Goal: Check status: Check status

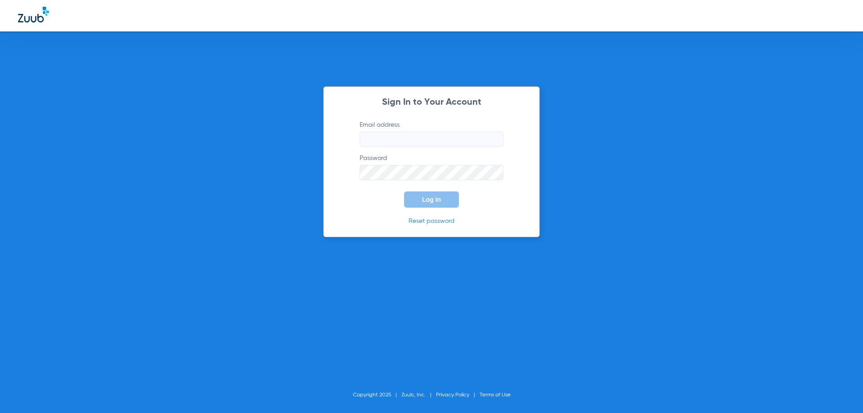
type input "[EMAIL_ADDRESS][DOMAIN_NAME]"
click at [291, 146] on div "Sign In to Your Account Email address [EMAIL_ADDRESS][DOMAIN_NAME] Password Log…" at bounding box center [431, 206] width 863 height 413
click at [432, 198] on span "Log In" at bounding box center [431, 199] width 19 height 7
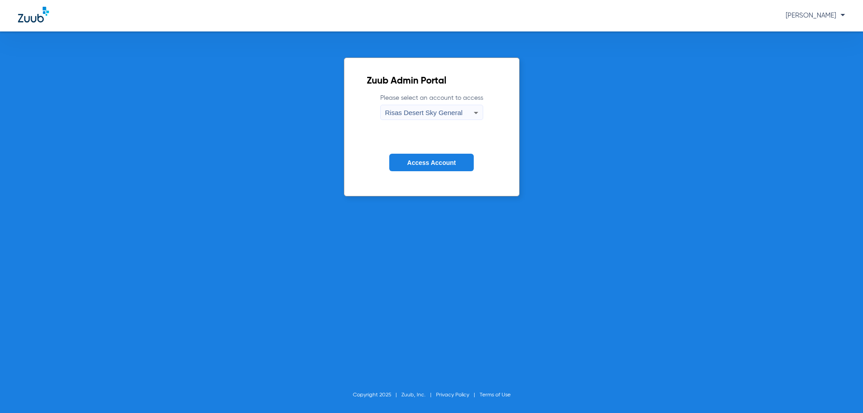
click at [430, 167] on button "Access Account" at bounding box center [431, 163] width 85 height 18
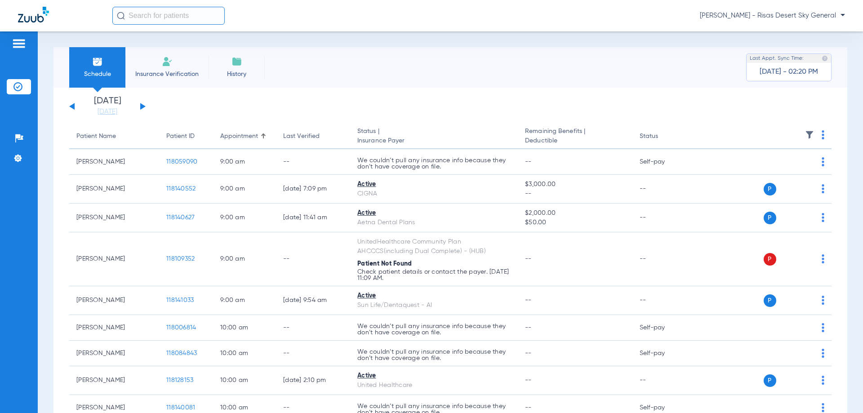
click at [142, 106] on button at bounding box center [142, 106] width 5 height 7
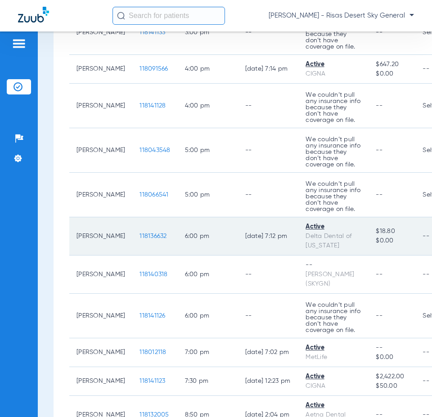
scroll to position [1261, 0]
